Goal: Task Accomplishment & Management: Use online tool/utility

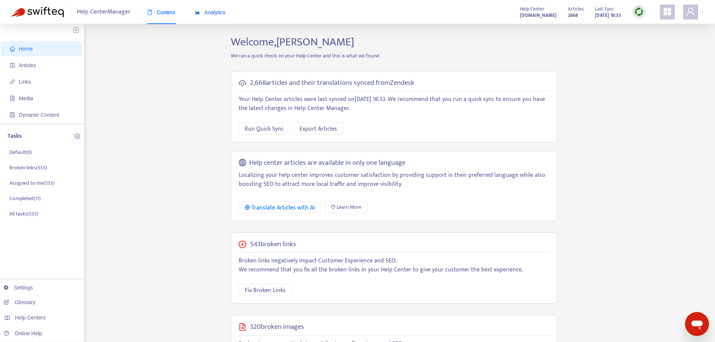
click at [216, 16] on div "Analytics" at bounding box center [210, 12] width 31 height 8
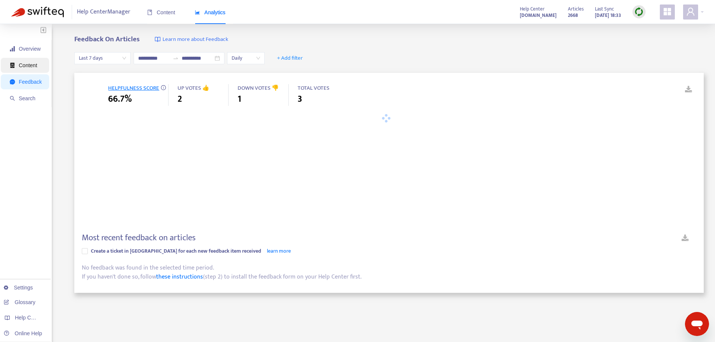
click at [25, 66] on span "Content" at bounding box center [28, 65] width 18 height 6
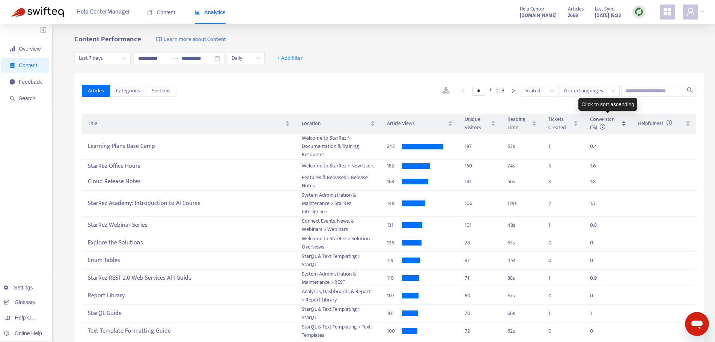
click at [604, 119] on span "Conversion (%)" at bounding box center [602, 123] width 24 height 17
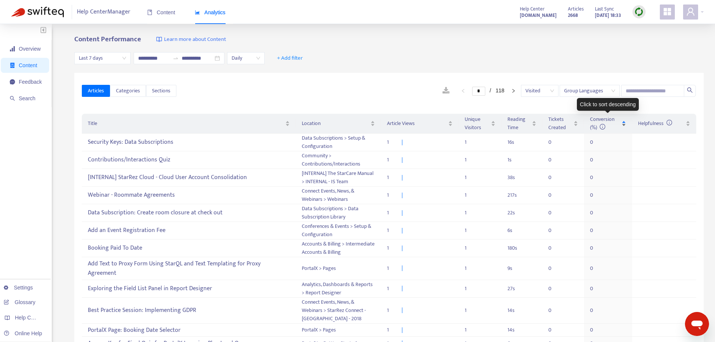
click at [608, 122] on span "Conversion (%)" at bounding box center [602, 123] width 24 height 17
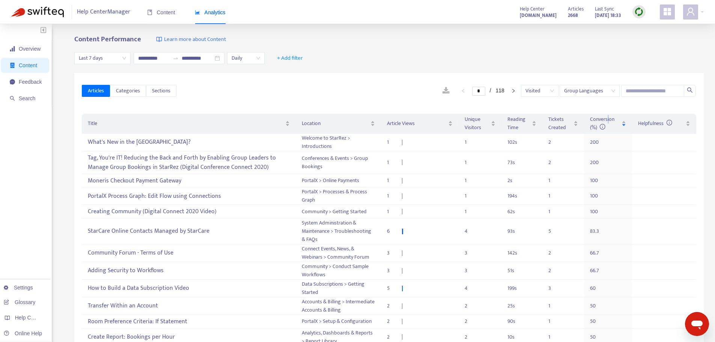
drag, startPoint x: 312, startPoint y: 100, endPoint x: 305, endPoint y: 101, distance: 6.8
click at [312, 100] on div "Articles Categories Sections * / 118 Visited Group Languages" at bounding box center [389, 91] width 615 height 29
click at [23, 94] on span "Search" at bounding box center [26, 98] width 32 height 15
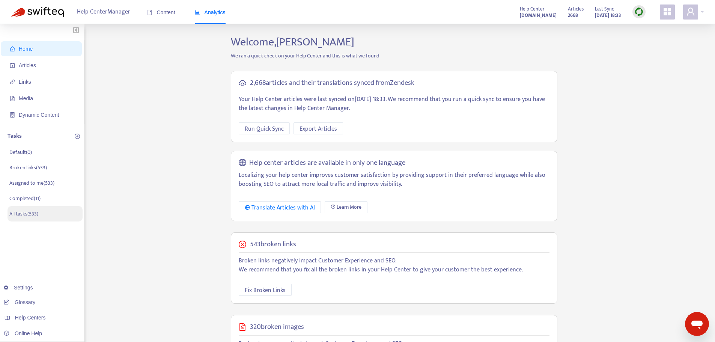
click at [36, 212] on p "All tasks ( 533 )" at bounding box center [23, 214] width 29 height 8
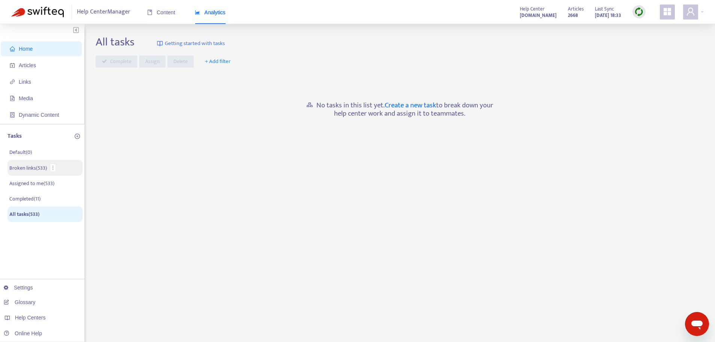
click at [35, 169] on p "Broken links ( 533 )" at bounding box center [28, 168] width 38 height 8
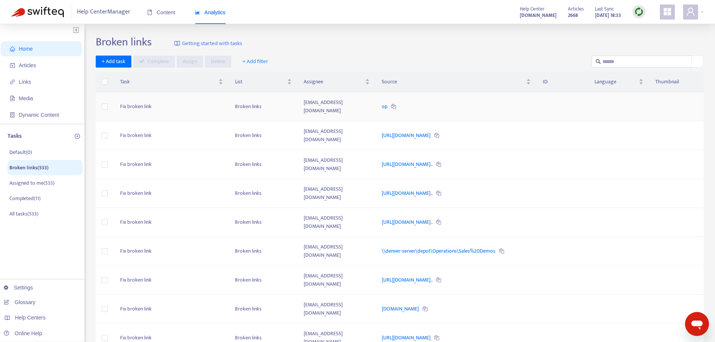
click at [407, 104] on div "op" at bounding box center [456, 107] width 149 height 8
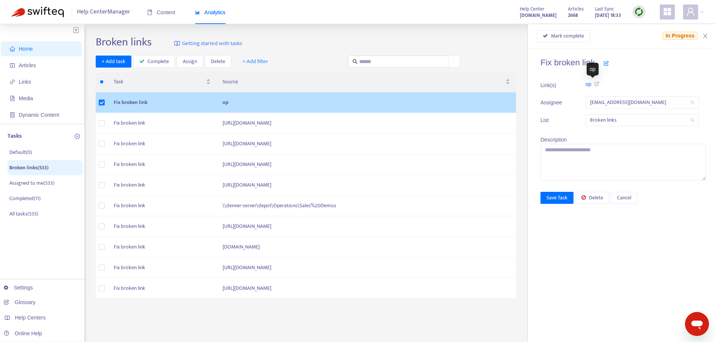
click at [598, 82] on icon at bounding box center [596, 83] width 8 height 5
click at [706, 36] on icon "close" at bounding box center [706, 36] width 6 height 6
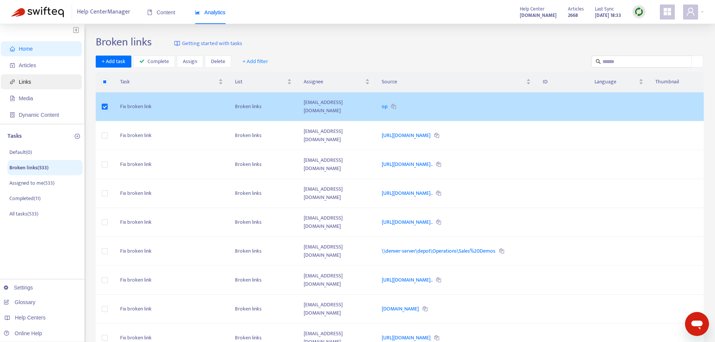
click at [36, 82] on span "Links" at bounding box center [43, 81] width 66 height 15
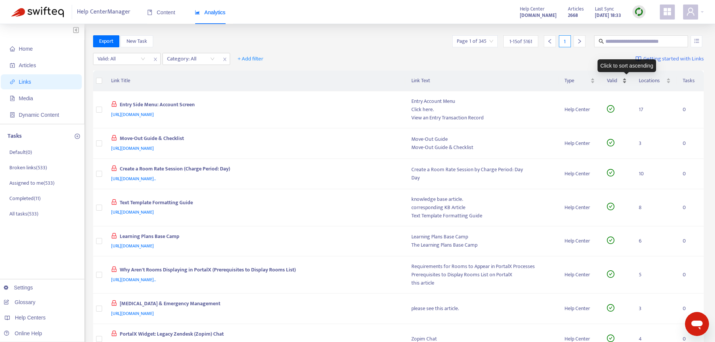
click at [621, 77] on div "Valid" at bounding box center [617, 81] width 20 height 8
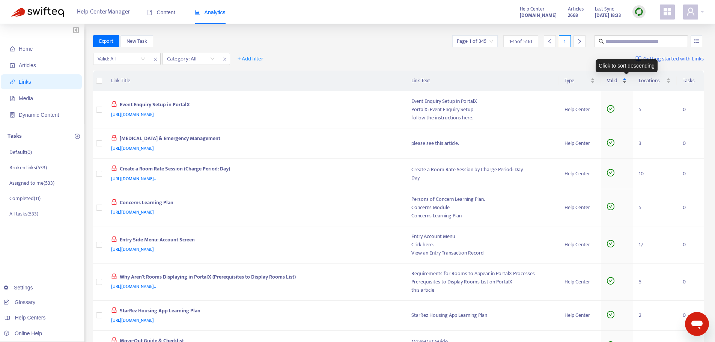
click at [621, 80] on span "Valid" at bounding box center [614, 81] width 14 height 8
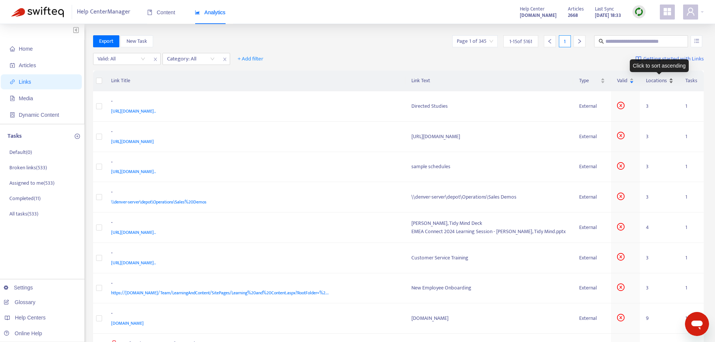
click at [658, 79] on span "Locations" at bounding box center [656, 81] width 21 height 8
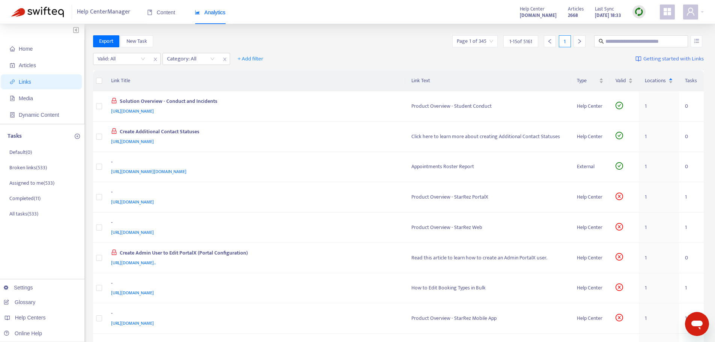
click at [658, 79] on span "Locations" at bounding box center [656, 81] width 22 height 8
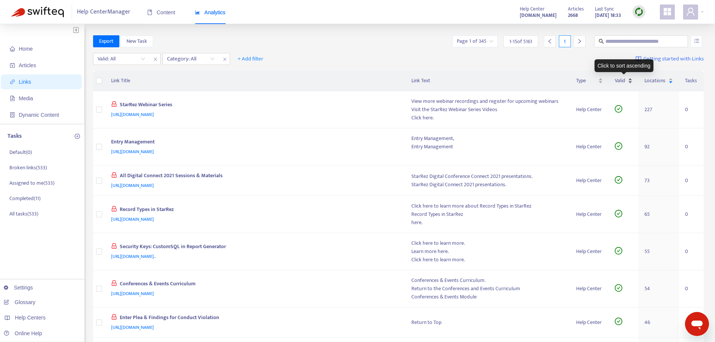
click at [626, 81] on span "Valid" at bounding box center [621, 81] width 12 height 8
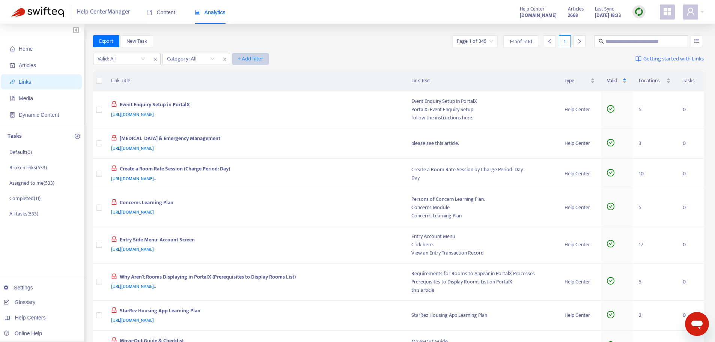
click at [252, 60] on span "+ Add filter" at bounding box center [251, 58] width 26 height 9
click at [119, 48] on div "Export New Task Page 1 of 345 1 - 15 of 5161 1" at bounding box center [398, 42] width 611 height 15
click at [123, 58] on input "search" at bounding box center [122, 58] width 48 height 11
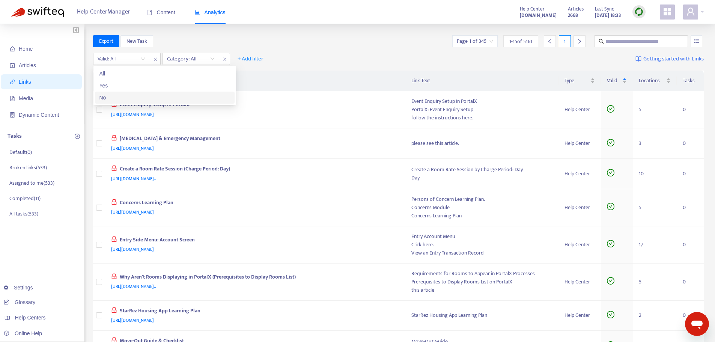
click at [120, 94] on div "No" at bounding box center [165, 97] width 131 height 8
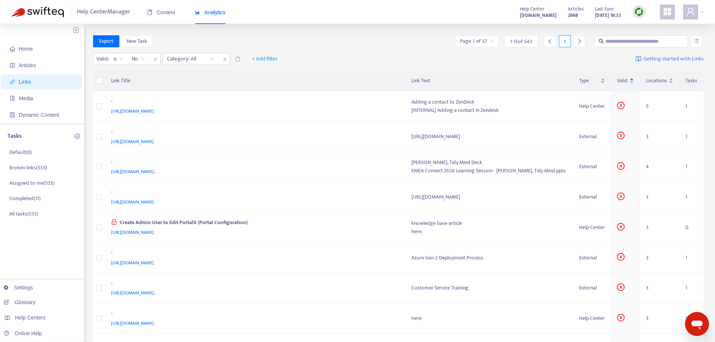
click at [359, 72] on th "Link Title" at bounding box center [255, 81] width 300 height 21
click at [651, 78] on span "Locations" at bounding box center [656, 81] width 21 height 8
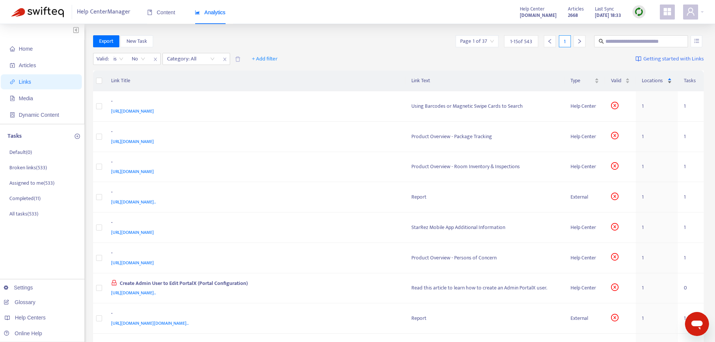
click at [654, 79] on span "Locations" at bounding box center [654, 81] width 24 height 8
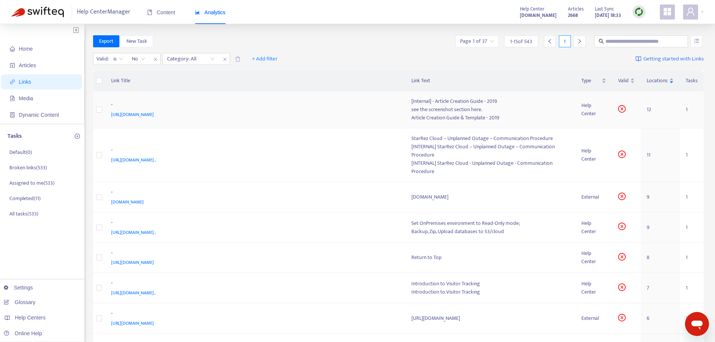
click at [289, 114] on div "[URL][DOMAIN_NAME]" at bounding box center [254, 114] width 286 height 8
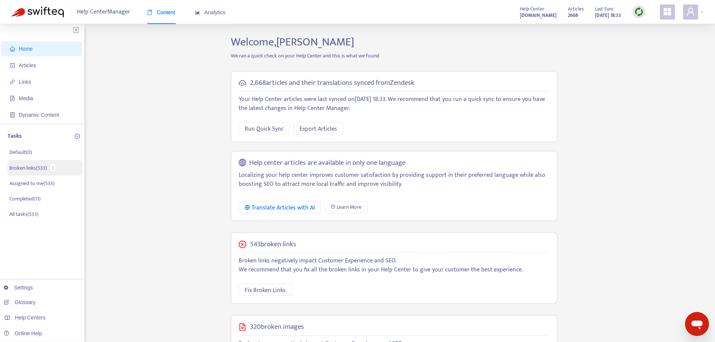
click at [42, 164] on p "Broken links ( 533 )" at bounding box center [28, 168] width 38 height 8
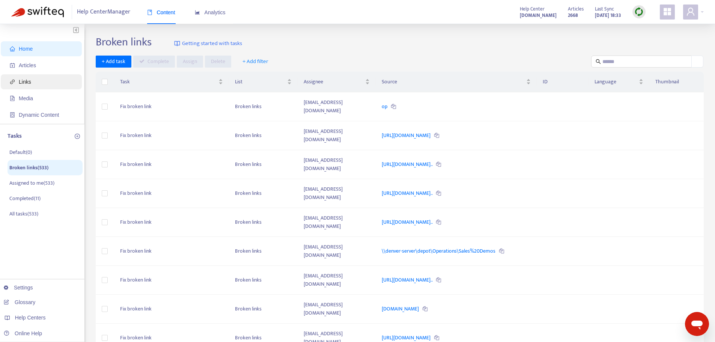
click at [55, 78] on span "Links" at bounding box center [43, 81] width 66 height 15
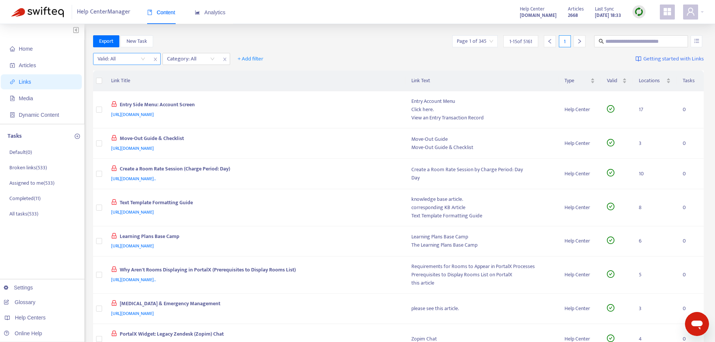
click at [124, 59] on input "search" at bounding box center [122, 58] width 48 height 11
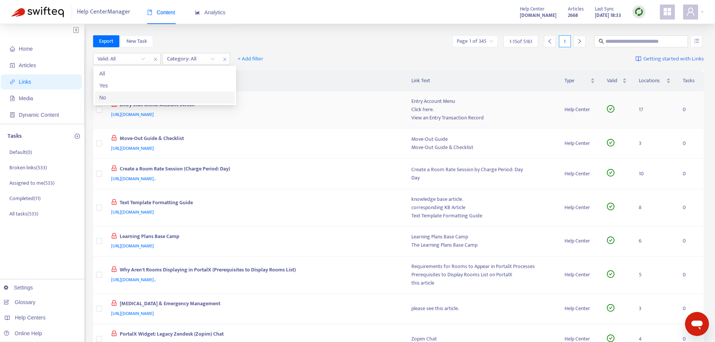
click at [129, 95] on div "No" at bounding box center [165, 97] width 131 height 8
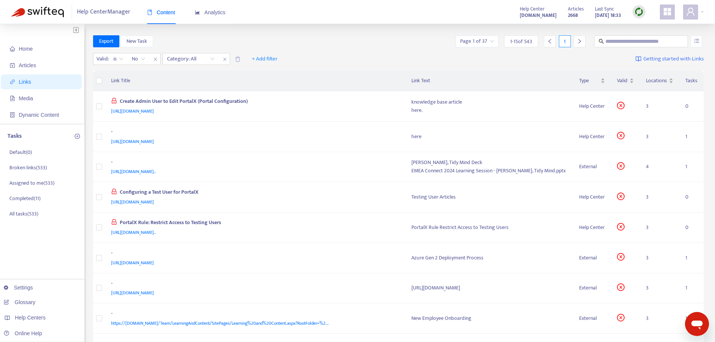
click at [386, 38] on div "Export New Task Page 1 of 37 1 - 15 of 543 1" at bounding box center [398, 41] width 611 height 12
click at [656, 80] on span "Locations" at bounding box center [656, 81] width 21 height 8
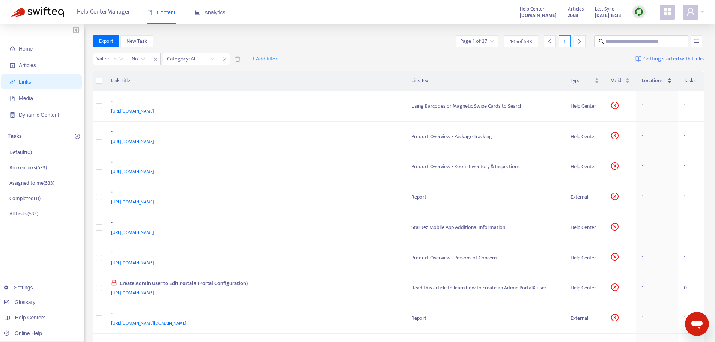
click at [656, 80] on span "Locations" at bounding box center [654, 81] width 24 height 8
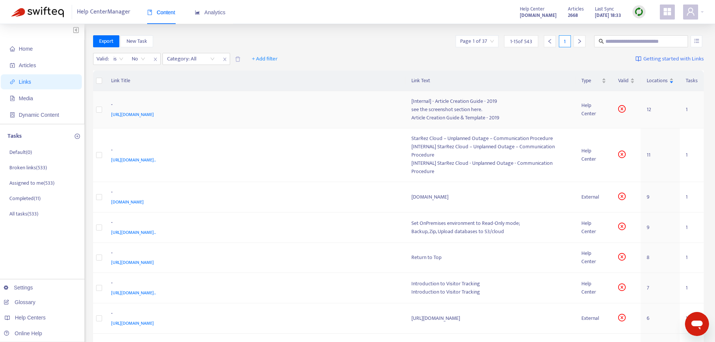
click at [280, 99] on td "- https://support.starrez.com/hc/en-us/articles/360021472491" at bounding box center [255, 109] width 300 height 37
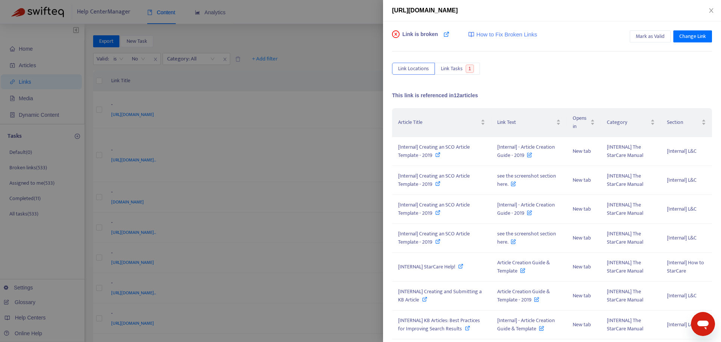
click at [458, 9] on span "[URL][DOMAIN_NAME]" at bounding box center [425, 10] width 66 height 6
copy div "[URL][DOMAIN_NAME]"
click at [440, 155] on icon at bounding box center [437, 154] width 5 height 5
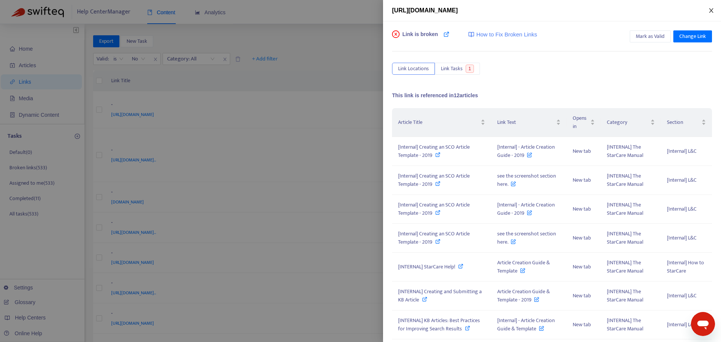
click at [713, 8] on icon "close" at bounding box center [711, 11] width 6 height 6
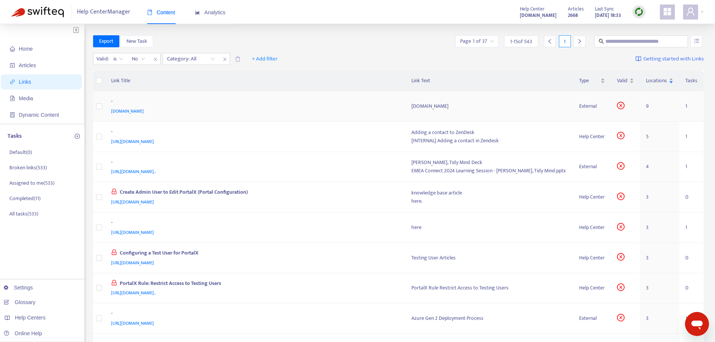
click at [274, 117] on td "- login.starrez.com" at bounding box center [255, 106] width 300 height 30
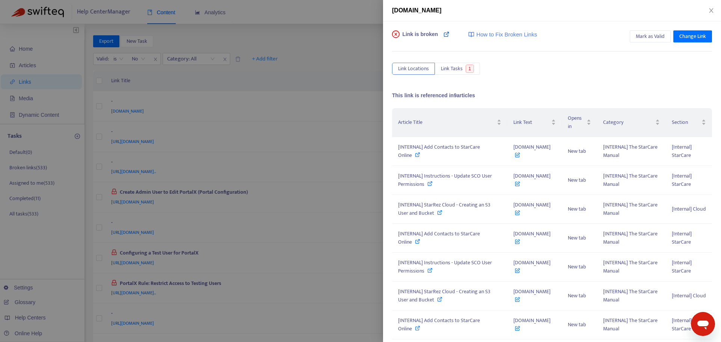
click at [446, 36] on icon at bounding box center [446, 34] width 6 height 6
click at [713, 8] on icon "close" at bounding box center [711, 11] width 6 height 6
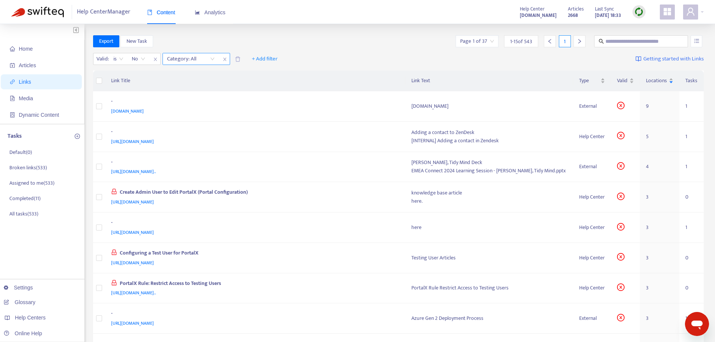
click at [193, 63] on div at bounding box center [186, 58] width 45 height 9
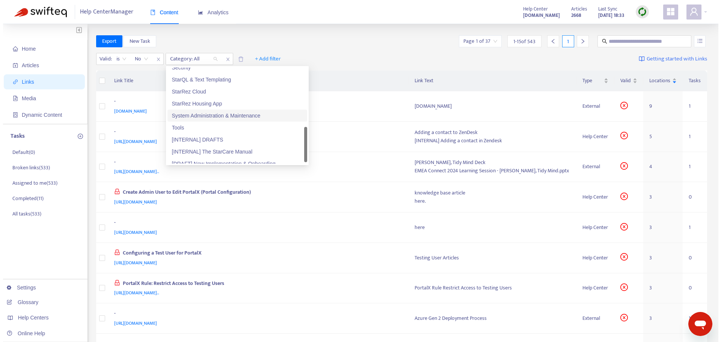
scroll to position [228, 0]
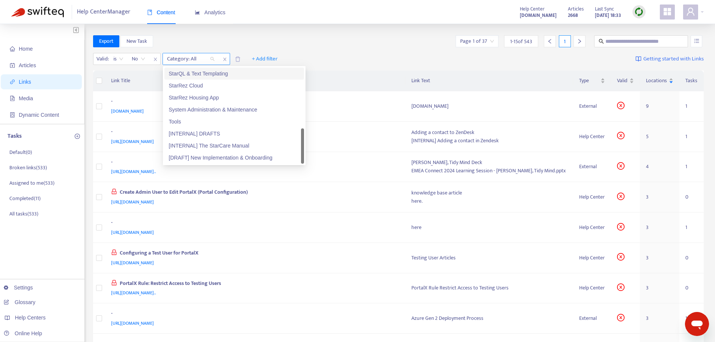
click at [212, 57] on div "Category: All" at bounding box center [191, 58] width 56 height 11
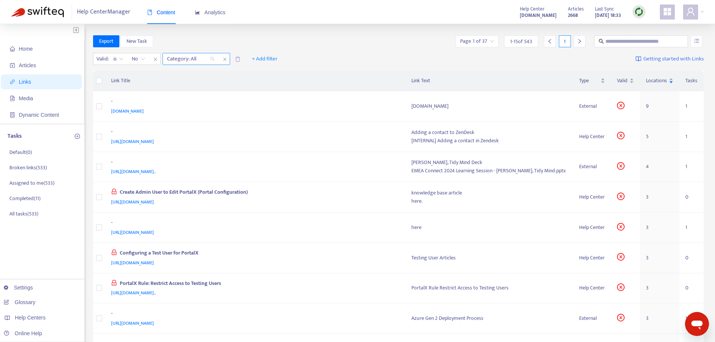
click at [212, 58] on div "Category: All" at bounding box center [191, 58] width 56 height 11
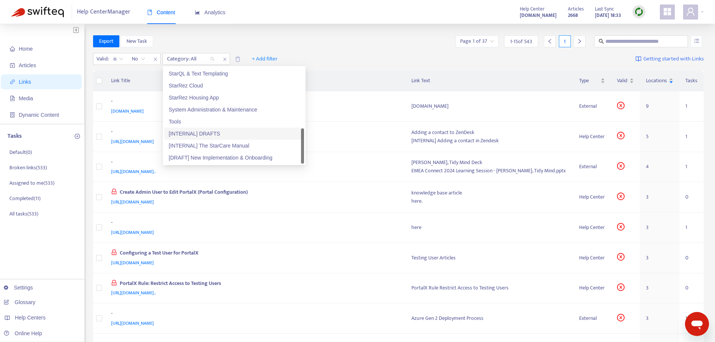
click at [216, 135] on div "[INTERNAL] DRAFTS" at bounding box center [234, 134] width 131 height 8
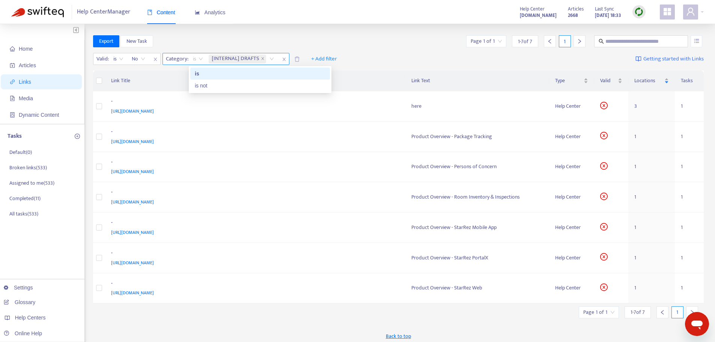
click at [196, 58] on span "is" at bounding box center [198, 58] width 10 height 11
click at [199, 86] on div "is not" at bounding box center [260, 85] width 131 height 8
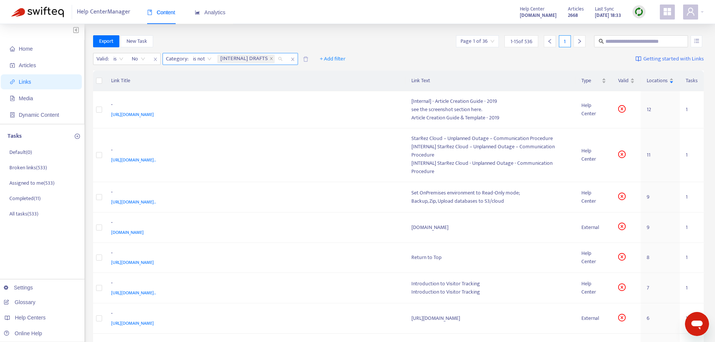
click at [279, 59] on div "[INTERNAL] DRAFTS" at bounding box center [251, 58] width 71 height 11
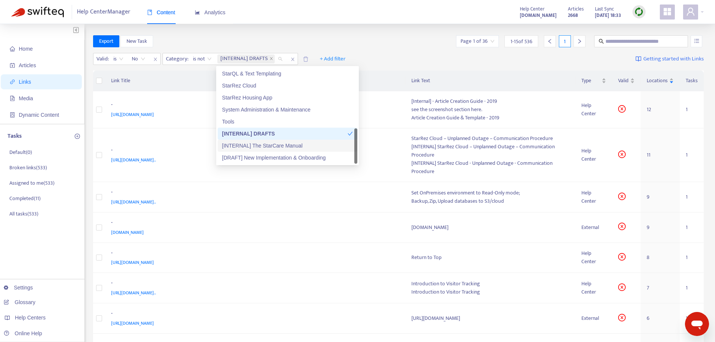
click at [268, 145] on div "[INTERNAL] The StarCare Manual" at bounding box center [287, 146] width 131 height 8
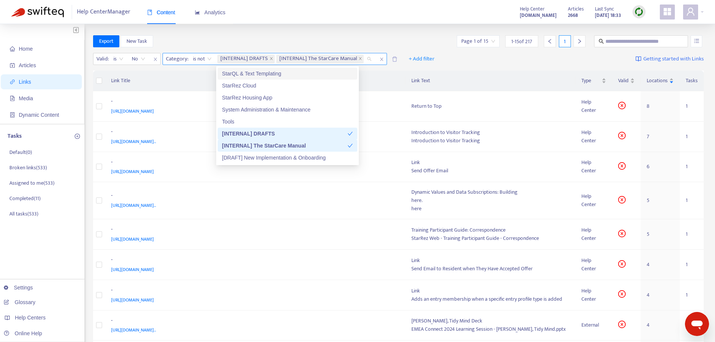
click at [366, 60] on div "[INTERNAL] DRAFTS [INTERNAL] The StarCare Manual" at bounding box center [296, 58] width 160 height 11
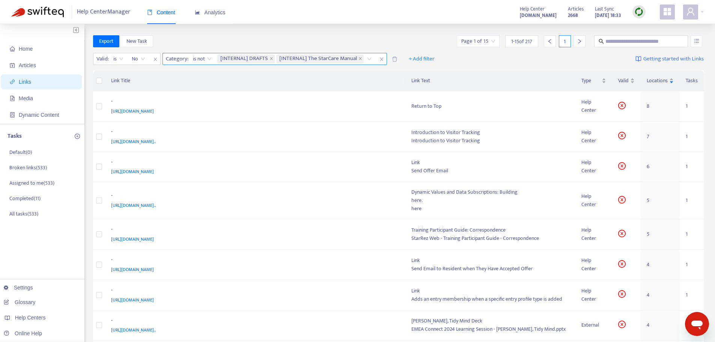
click at [368, 59] on div "[INTERNAL] DRAFTS [INTERNAL] The StarCare Manual" at bounding box center [296, 58] width 160 height 11
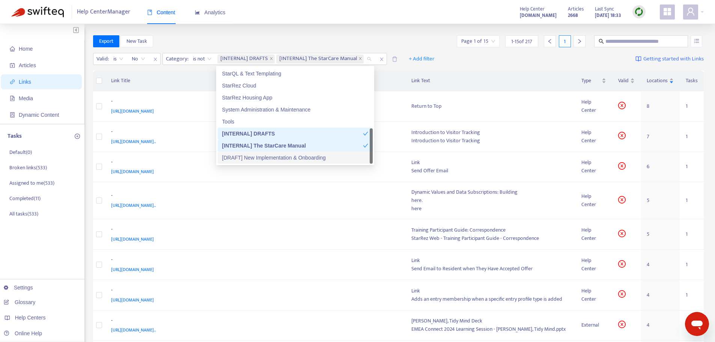
click at [297, 156] on div "[DRAFT] New Implementation & Onboarding" at bounding box center [295, 158] width 146 height 8
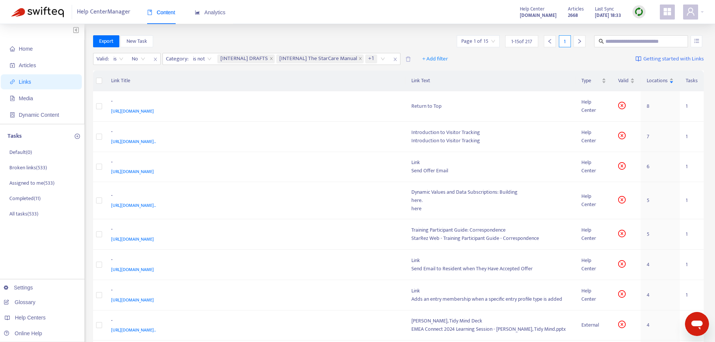
click at [371, 33] on div "Home Articles Links Media Dynamic Content Tasks Default ( 0 ) Broken links ( 53…" at bounding box center [357, 313] width 715 height 578
click at [269, 111] on div "[URL][DOMAIN_NAME]" at bounding box center [254, 111] width 286 height 8
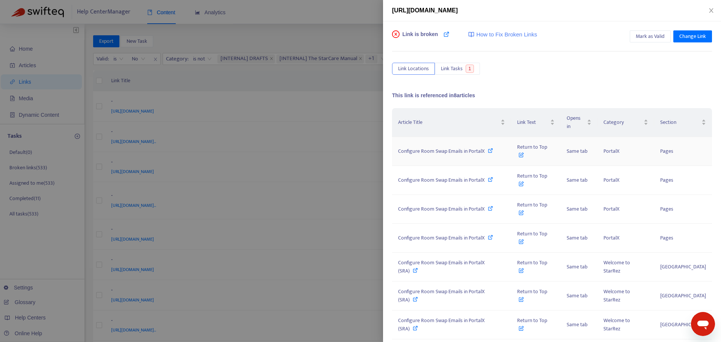
click at [490, 148] on icon at bounding box center [490, 150] width 5 height 5
click at [712, 12] on icon "close" at bounding box center [711, 11] width 6 height 6
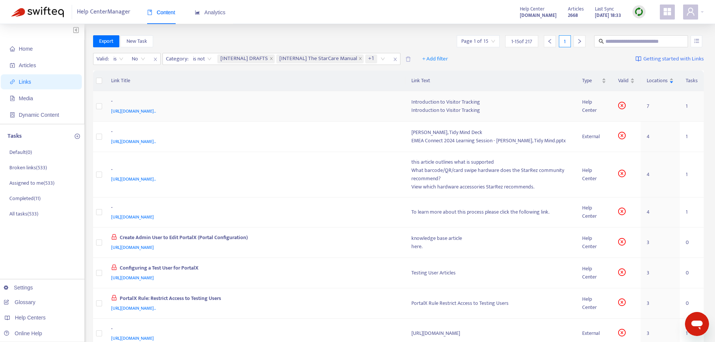
click at [329, 108] on div "[URL][DOMAIN_NAME].." at bounding box center [254, 111] width 286 height 8
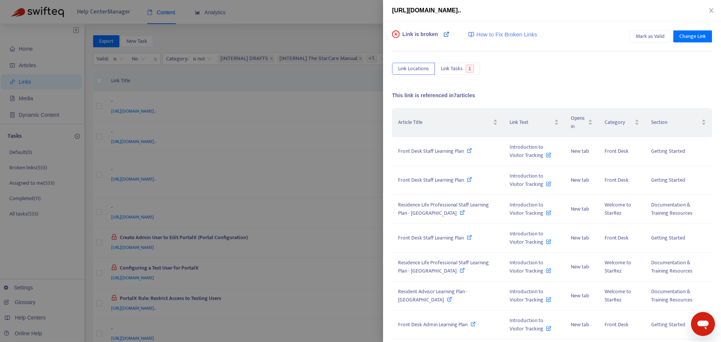
click at [443, 33] on icon at bounding box center [446, 34] width 6 height 6
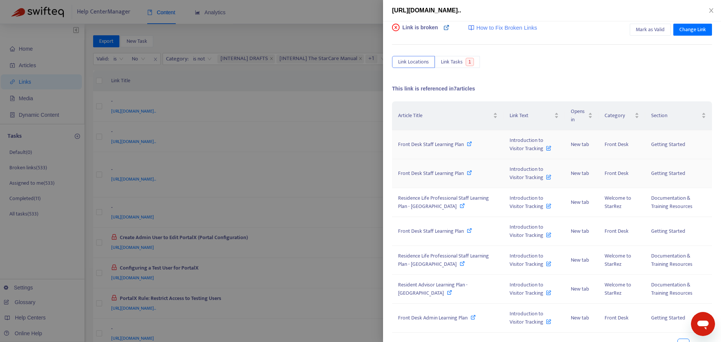
scroll to position [0, 0]
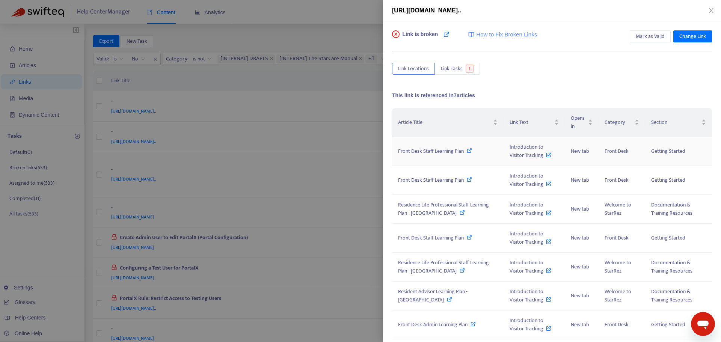
click at [470, 151] on icon at bounding box center [469, 150] width 5 height 5
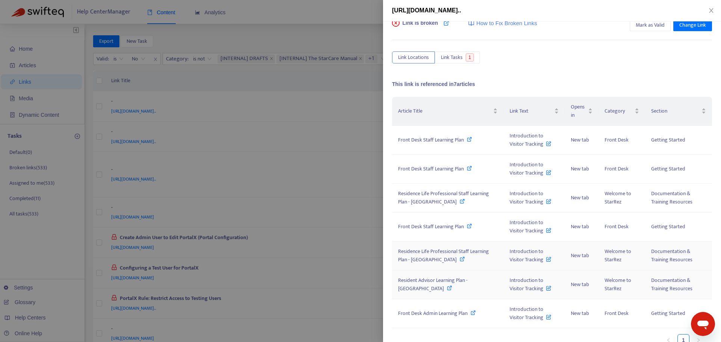
scroll to position [22, 0]
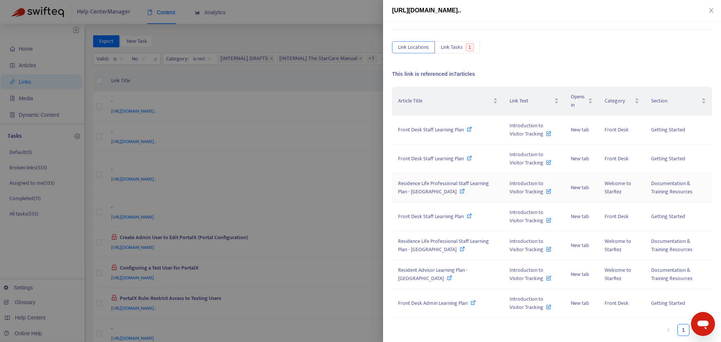
click at [465, 191] on icon at bounding box center [462, 190] width 5 height 5
